Goal: Information Seeking & Learning: Learn about a topic

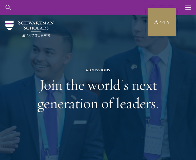
click at [162, 16] on link "Apply" at bounding box center [162, 22] width 30 height 30
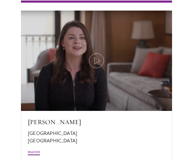
scroll to position [1285, 0]
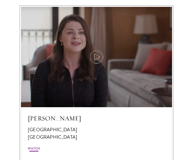
click at [94, 57] on icon at bounding box center [96, 57] width 15 height 15
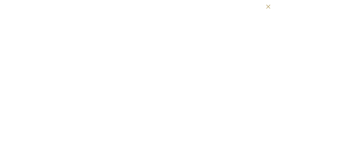
scroll to position [1287, 0]
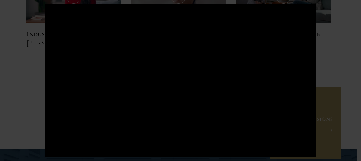
click at [185, 102] on div at bounding box center [180, 80] width 271 height 152
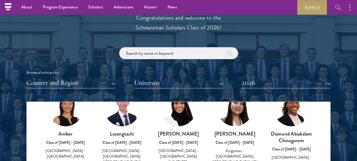
scroll to position [34, 0]
click at [50, 121] on link "Amber Class of 2025 - 2026 China - Peking University View Bio" at bounding box center [66, 128] width 46 height 78
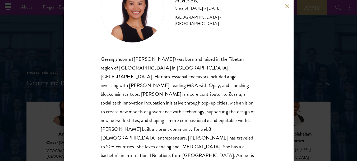
scroll to position [36, 0]
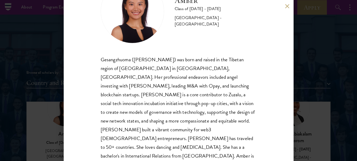
click at [192, 113] on div "Amber Class of 2025 - 2026 China - Peking University Gesangzhuoma (Amber) was b…" at bounding box center [178, 80] width 357 height 161
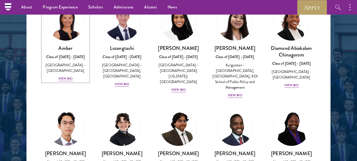
scroll to position [692, 0]
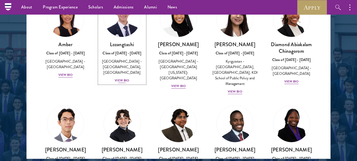
click at [126, 35] on img at bounding box center [122, 18] width 40 height 40
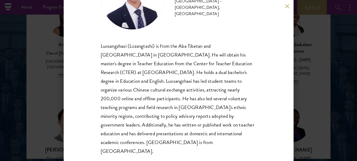
scroll to position [51, 0]
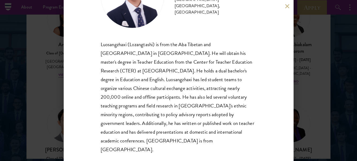
click at [192, 6] on button at bounding box center [287, 6] width 4 height 4
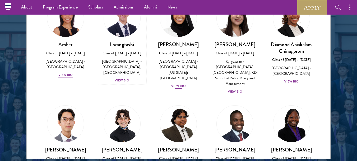
scroll to position [3, 0]
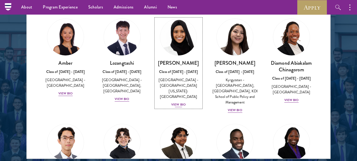
click at [183, 42] on img at bounding box center [179, 37] width 40 height 40
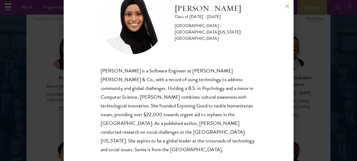
scroll to position [677, 0]
click at [192, 7] on button at bounding box center [287, 6] width 4 height 4
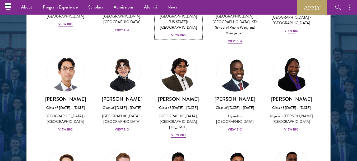
scroll to position [87, 0]
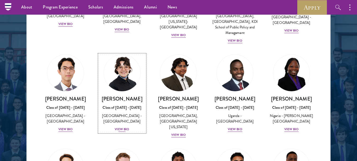
click at [125, 80] on img at bounding box center [122, 73] width 40 height 40
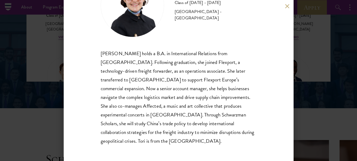
scroll to position [43, 0]
click at [192, 79] on div "Victoria Agostini Class of 2025 - 2026 United States of America - Pomona Colleg…" at bounding box center [178, 80] width 357 height 161
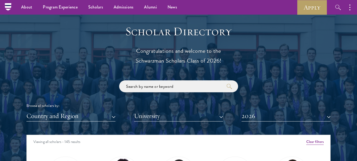
scroll to position [557, 0]
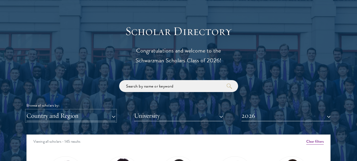
click at [96, 119] on button "Country and Region" at bounding box center [70, 115] width 89 height 11
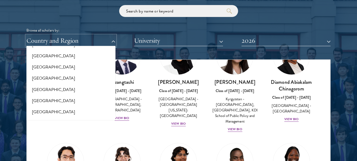
scroll to position [165, 0]
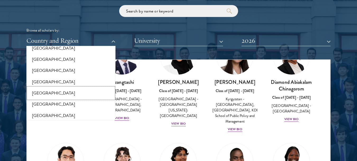
click at [57, 93] on button "[GEOGRAPHIC_DATA]" at bounding box center [71, 92] width 86 height 11
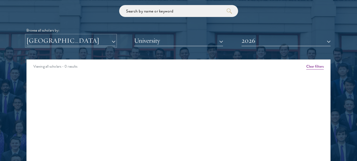
click at [108, 41] on button "[GEOGRAPHIC_DATA]" at bounding box center [70, 40] width 89 height 11
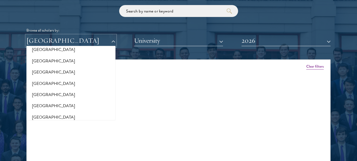
scroll to position [110, 0]
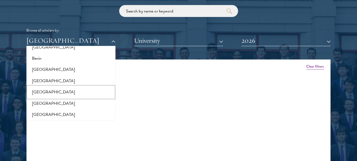
click at [41, 92] on button "[GEOGRAPHIC_DATA]" at bounding box center [71, 91] width 86 height 11
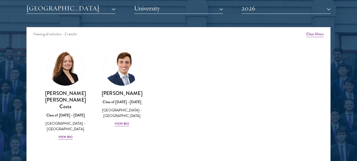
scroll to position [665, 0]
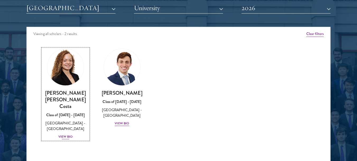
click at [67, 76] on img at bounding box center [65, 67] width 40 height 40
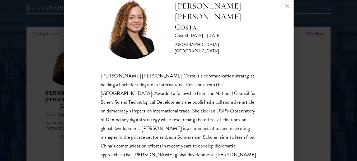
scroll to position [20, 0]
click at [192, 5] on button at bounding box center [287, 6] width 4 height 4
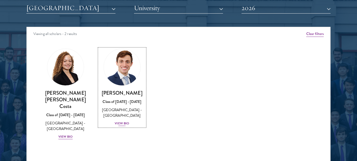
click at [125, 73] on img at bounding box center [122, 67] width 40 height 40
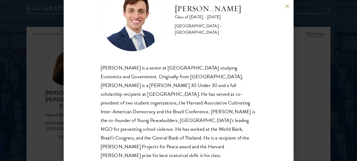
scroll to position [21, 0]
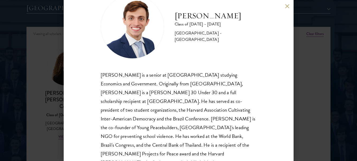
drag, startPoint x: 232, startPoint y: 31, endPoint x: 177, endPoint y: 8, distance: 59.7
click at [177, 11] on h2 "[PERSON_NAME]" at bounding box center [216, 16] width 82 height 11
copy h2 "[PERSON_NAME]"
click at [177, 11] on h2 "[PERSON_NAME]" at bounding box center [216, 16] width 82 height 11
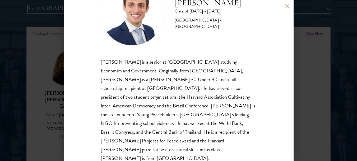
scroll to position [34, 0]
click at [192, 94] on div "Eduardo Vasconcelos Goyanna Filho Class of 2025 - 2026 Brazil - Harvard Univers…" at bounding box center [178, 80] width 357 height 161
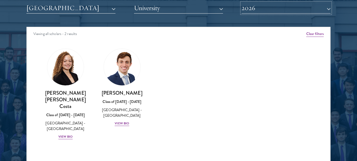
click at [192, 6] on button "2026" at bounding box center [286, 8] width 89 height 11
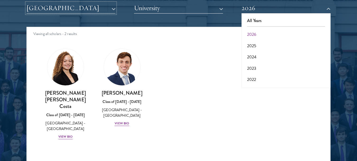
click at [108, 3] on button "[GEOGRAPHIC_DATA]" at bounding box center [70, 8] width 89 height 11
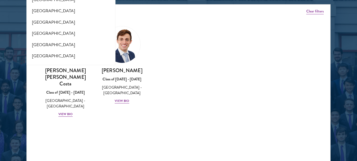
scroll to position [1082, 0]
click at [57, 51] on button "[GEOGRAPHIC_DATA]" at bounding box center [71, 56] width 86 height 11
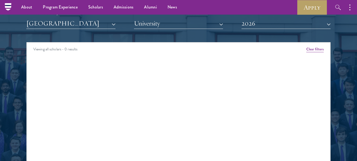
scroll to position [646, 0]
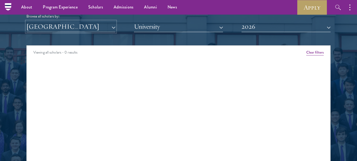
click at [112, 25] on button "[GEOGRAPHIC_DATA]" at bounding box center [70, 26] width 89 height 11
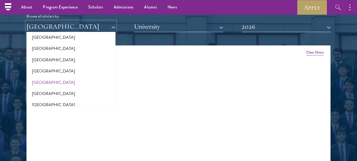
scroll to position [1082, 0]
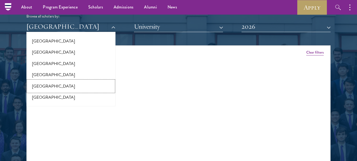
click at [51, 83] on button "[GEOGRAPHIC_DATA]" at bounding box center [71, 85] width 86 height 11
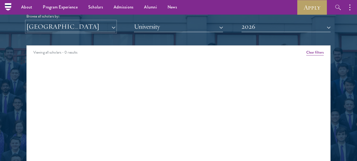
click at [112, 26] on button "[GEOGRAPHIC_DATA]" at bounding box center [70, 26] width 89 height 11
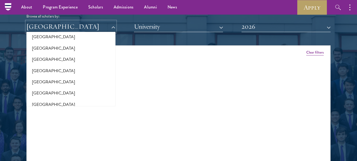
scroll to position [783, 0]
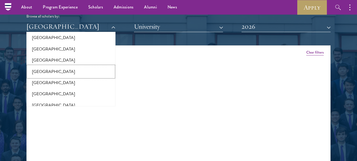
click at [62, 66] on button "[GEOGRAPHIC_DATA]" at bounding box center [71, 71] width 86 height 11
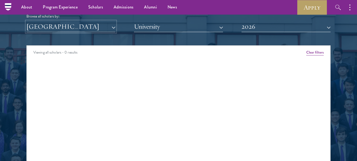
click at [114, 29] on button "[GEOGRAPHIC_DATA]" at bounding box center [70, 26] width 89 height 11
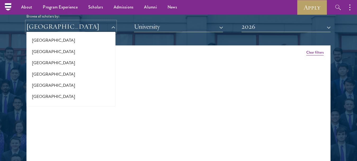
scroll to position [584, 0]
click at [61, 72] on button "[GEOGRAPHIC_DATA]" at bounding box center [71, 74] width 86 height 11
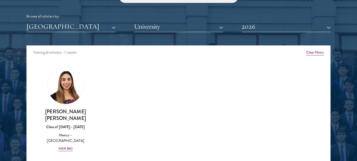
scroll to position [651, 0]
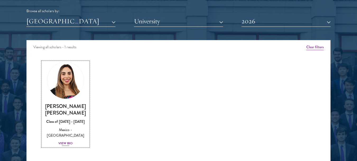
click at [68, 82] on img at bounding box center [65, 80] width 40 height 40
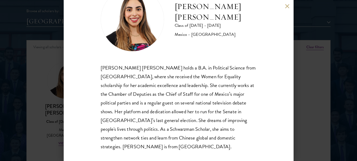
scroll to position [26, 0]
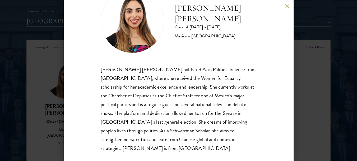
click at [192, 9] on div "Natalie Bravo Ortiz Class of 2025 - 2026 Mexico - Instituto Tecnológico Autónom…" at bounding box center [179, 80] width 230 height 161
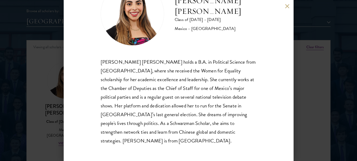
scroll to position [34, 0]
click at [192, 78] on div "Natalie Bravo Ortiz Class of 2025 - 2026 Mexico - Instituto Tecnológico Autónom…" at bounding box center [178, 80] width 357 height 161
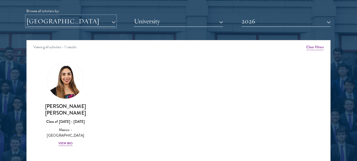
click at [104, 26] on button "[GEOGRAPHIC_DATA]" at bounding box center [70, 21] width 89 height 11
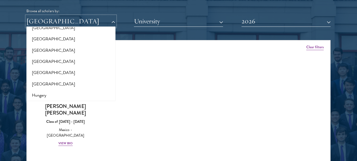
scroll to position [340, 0]
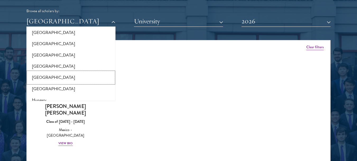
click at [43, 76] on button "[GEOGRAPHIC_DATA]" at bounding box center [71, 77] width 86 height 11
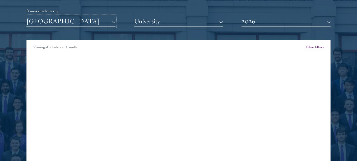
click at [110, 23] on button "[GEOGRAPHIC_DATA]" at bounding box center [70, 21] width 89 height 11
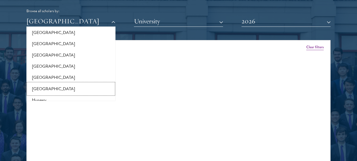
click at [55, 87] on button "[GEOGRAPHIC_DATA]" at bounding box center [71, 88] width 86 height 11
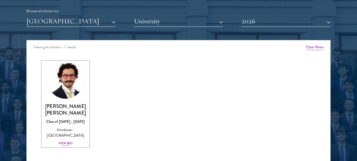
click at [67, 82] on img at bounding box center [65, 80] width 40 height 40
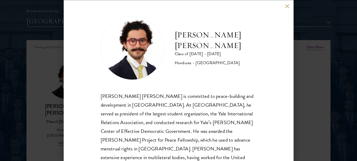
click at [192, 6] on button at bounding box center [287, 6] width 4 height 4
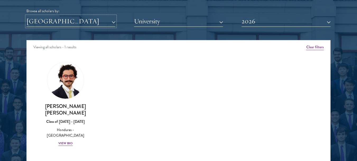
click at [106, 22] on button "[GEOGRAPHIC_DATA]" at bounding box center [70, 21] width 89 height 11
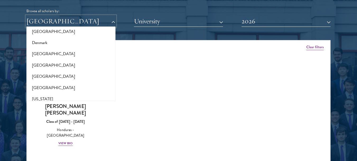
scroll to position [239, 0]
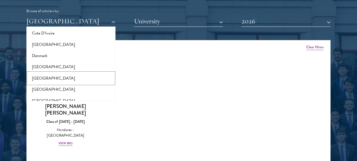
click at [66, 76] on button "[GEOGRAPHIC_DATA]" at bounding box center [71, 77] width 86 height 11
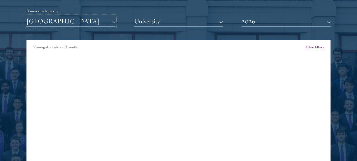
click at [112, 21] on button "[GEOGRAPHIC_DATA]" at bounding box center [70, 21] width 89 height 11
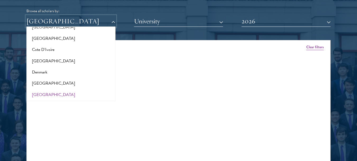
scroll to position [222, 0]
click at [77, 82] on button "[GEOGRAPHIC_DATA]" at bounding box center [71, 83] width 86 height 11
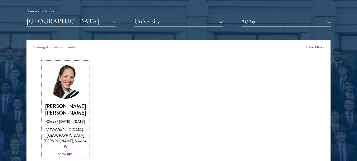
click at [75, 83] on img at bounding box center [65, 80] width 40 height 40
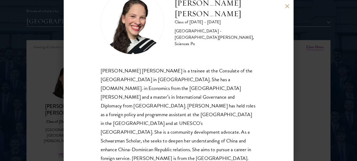
scroll to position [23, 0]
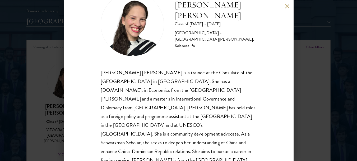
click at [192, 8] on button at bounding box center [287, 6] width 4 height 4
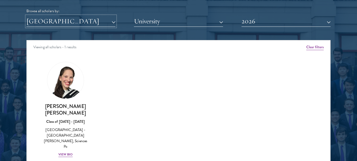
click at [98, 22] on button "[GEOGRAPHIC_DATA]" at bounding box center [70, 21] width 89 height 11
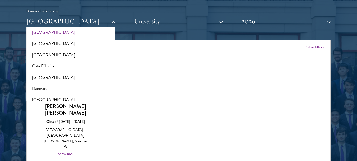
scroll to position [206, 0]
click at [58, 90] on button "Denmark" at bounding box center [71, 88] width 86 height 11
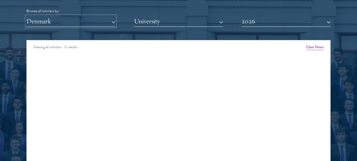
click at [108, 19] on button "Denmark" at bounding box center [70, 21] width 89 height 11
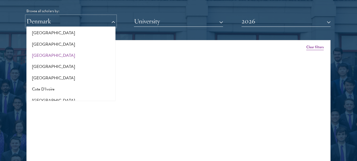
scroll to position [182, 0]
click at [57, 80] on button "[GEOGRAPHIC_DATA]" at bounding box center [71, 78] width 86 height 11
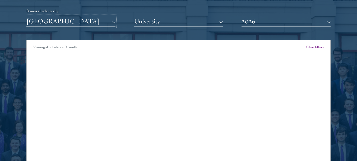
click at [112, 21] on button "[GEOGRAPHIC_DATA]" at bounding box center [70, 21] width 89 height 11
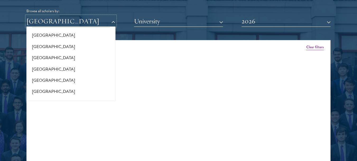
scroll to position [3, 0]
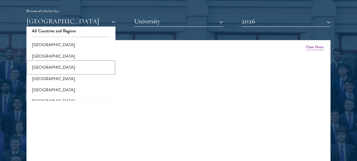
click at [41, 63] on button "[GEOGRAPHIC_DATA]" at bounding box center [71, 67] width 86 height 11
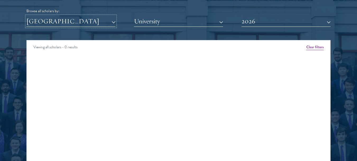
click at [111, 21] on button "[GEOGRAPHIC_DATA]" at bounding box center [70, 21] width 89 height 11
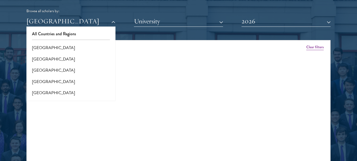
click at [192, 85] on div "Viewing all scholars - 0 results Clear filters Amber Class of 2025 - 2026 China…" at bounding box center [178, 119] width 304 height 159
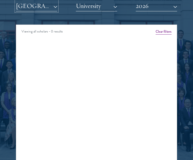
click at [51, 7] on button "[GEOGRAPHIC_DATA]" at bounding box center [36, 6] width 41 height 11
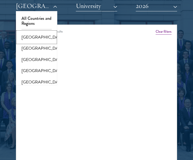
click at [42, 35] on button "[GEOGRAPHIC_DATA]" at bounding box center [36, 37] width 38 height 11
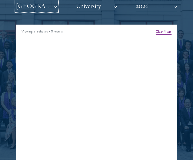
click at [55, 6] on button "[GEOGRAPHIC_DATA]" at bounding box center [36, 6] width 41 height 11
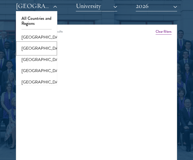
click at [35, 51] on button "[GEOGRAPHIC_DATA]" at bounding box center [36, 48] width 38 height 11
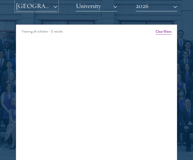
click at [53, 6] on button "[GEOGRAPHIC_DATA]" at bounding box center [36, 6] width 41 height 11
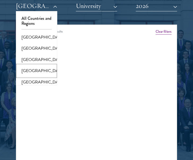
click at [34, 76] on button "[GEOGRAPHIC_DATA]" at bounding box center [36, 70] width 38 height 11
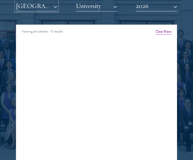
click at [49, 8] on button "[GEOGRAPHIC_DATA]" at bounding box center [36, 6] width 41 height 11
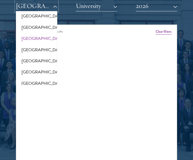
scroll to position [35, 0]
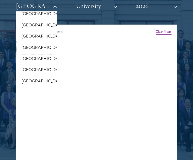
click at [34, 50] on button "[GEOGRAPHIC_DATA]" at bounding box center [36, 47] width 38 height 11
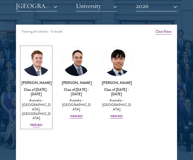
click at [39, 61] on img at bounding box center [36, 61] width 29 height 29
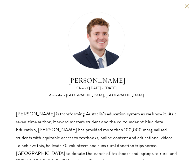
click at [184, 7] on button at bounding box center [186, 6] width 4 height 4
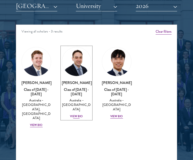
click at [85, 74] on link "David Connah Class of 2025 - 2026 Australia - Australian National University Vi…" at bounding box center [77, 83] width 30 height 72
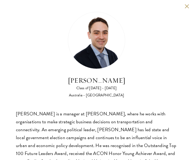
click at [184, 6] on button at bounding box center [186, 6] width 4 height 4
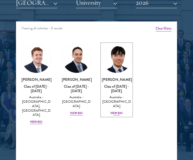
click at [115, 63] on img at bounding box center [116, 58] width 29 height 29
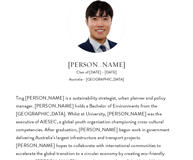
scroll to position [16, 0]
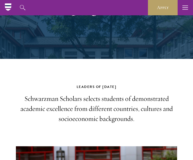
scroll to position [81, 0]
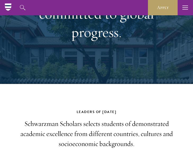
click at [6, 73] on div at bounding box center [96, 9] width 193 height 149
